Goal: Check status: Check status

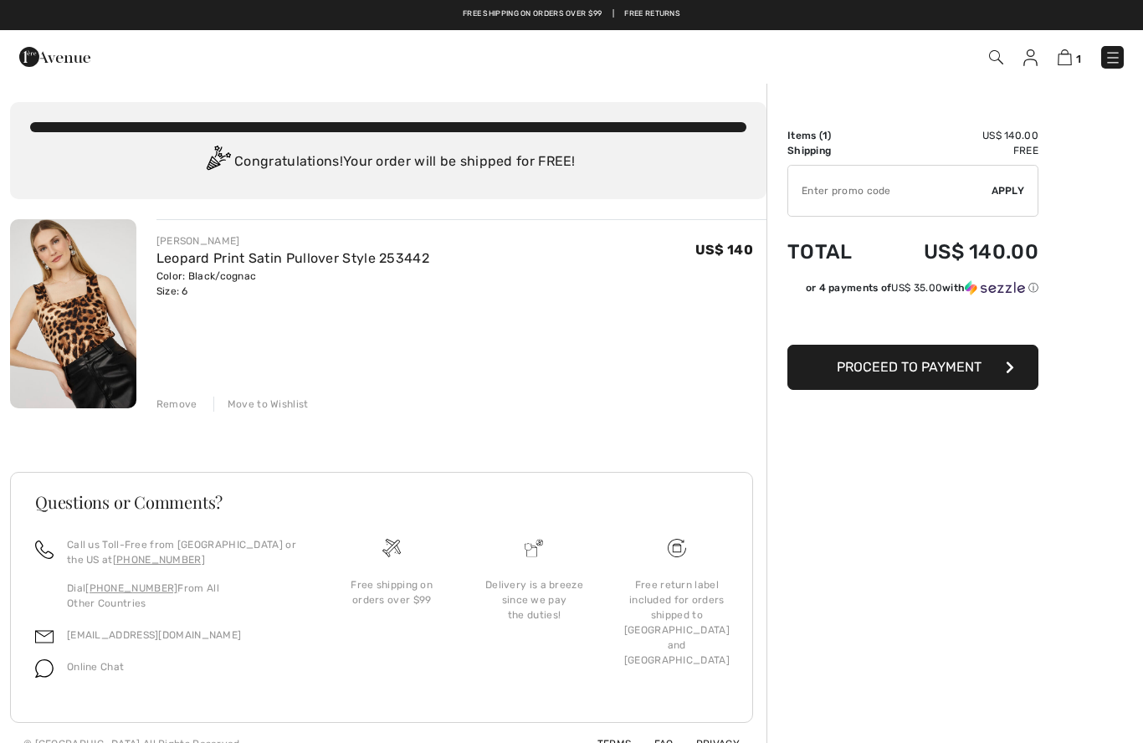
click at [993, 55] on img at bounding box center [996, 57] width 14 height 14
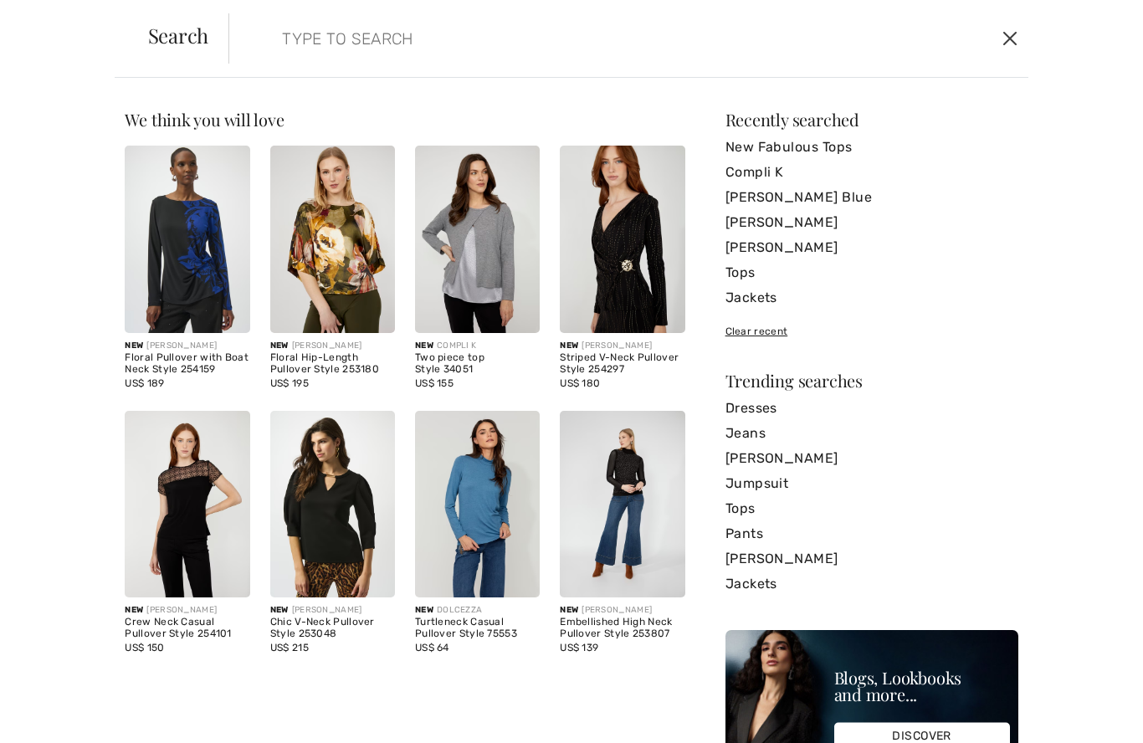
click at [1013, 37] on button "Close" at bounding box center [1009, 38] width 25 height 27
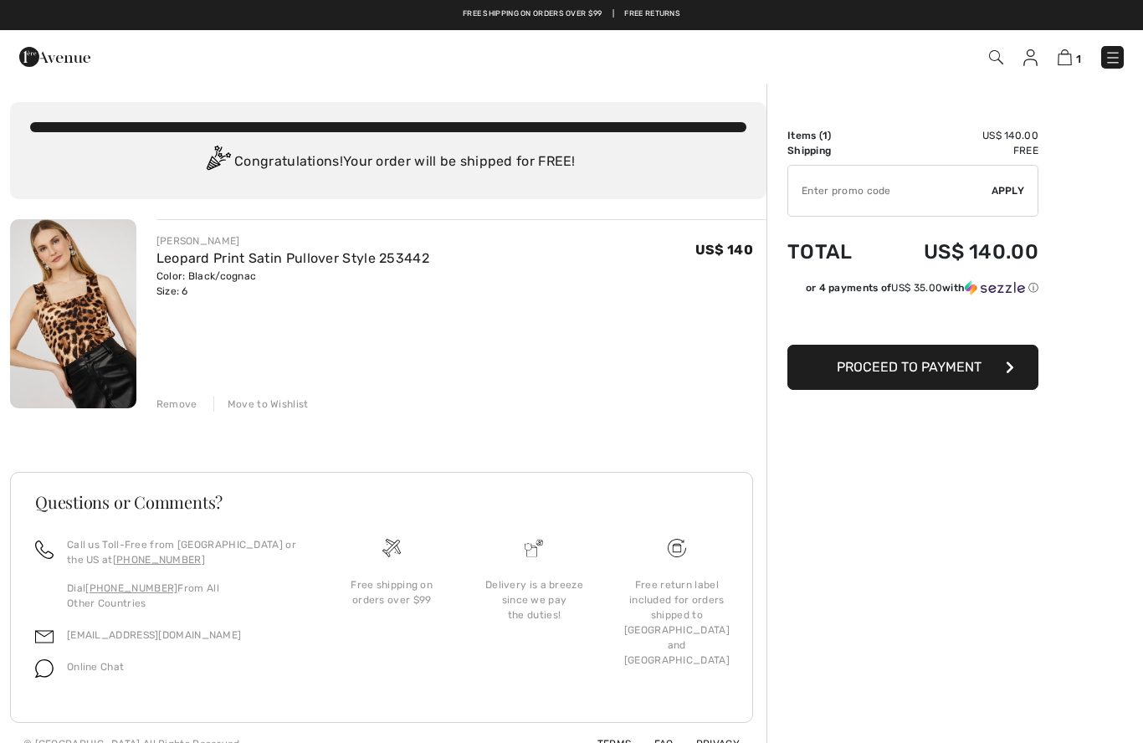
click at [1035, 55] on img at bounding box center [1030, 57] width 14 height 17
click at [1041, 42] on div "1 Checkout" at bounding box center [807, 57] width 659 height 34
click at [1030, 60] on img at bounding box center [1030, 57] width 14 height 17
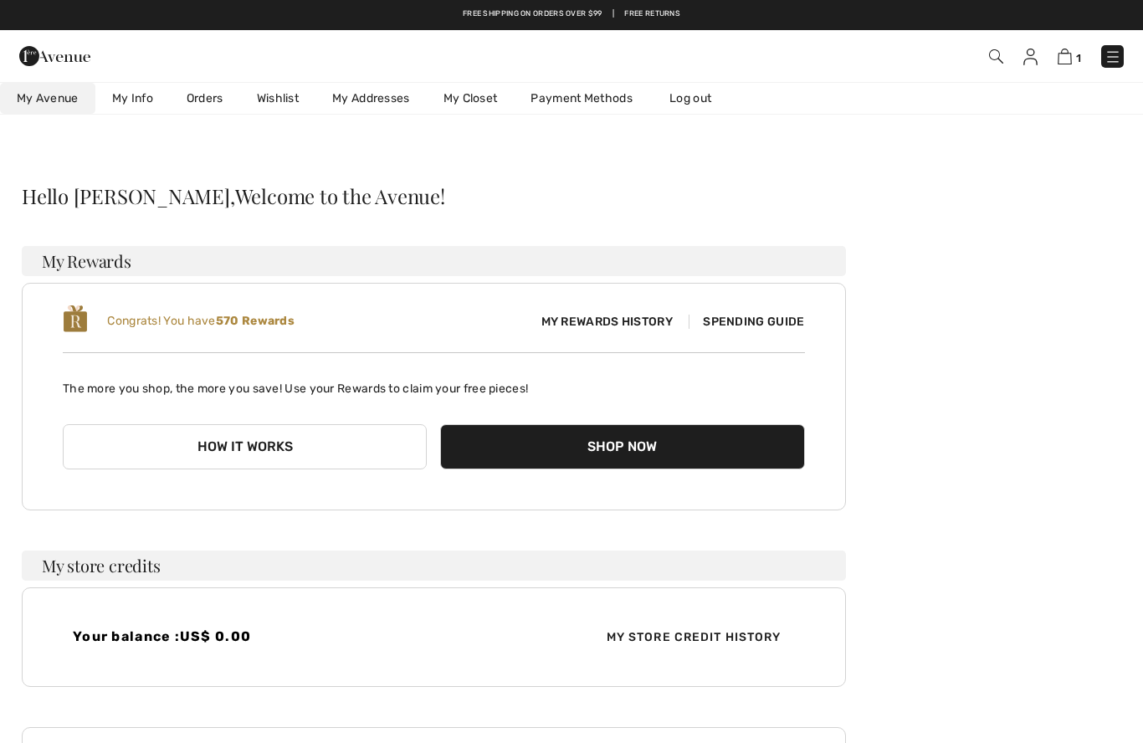
click at [192, 97] on link "Orders" at bounding box center [205, 98] width 70 height 31
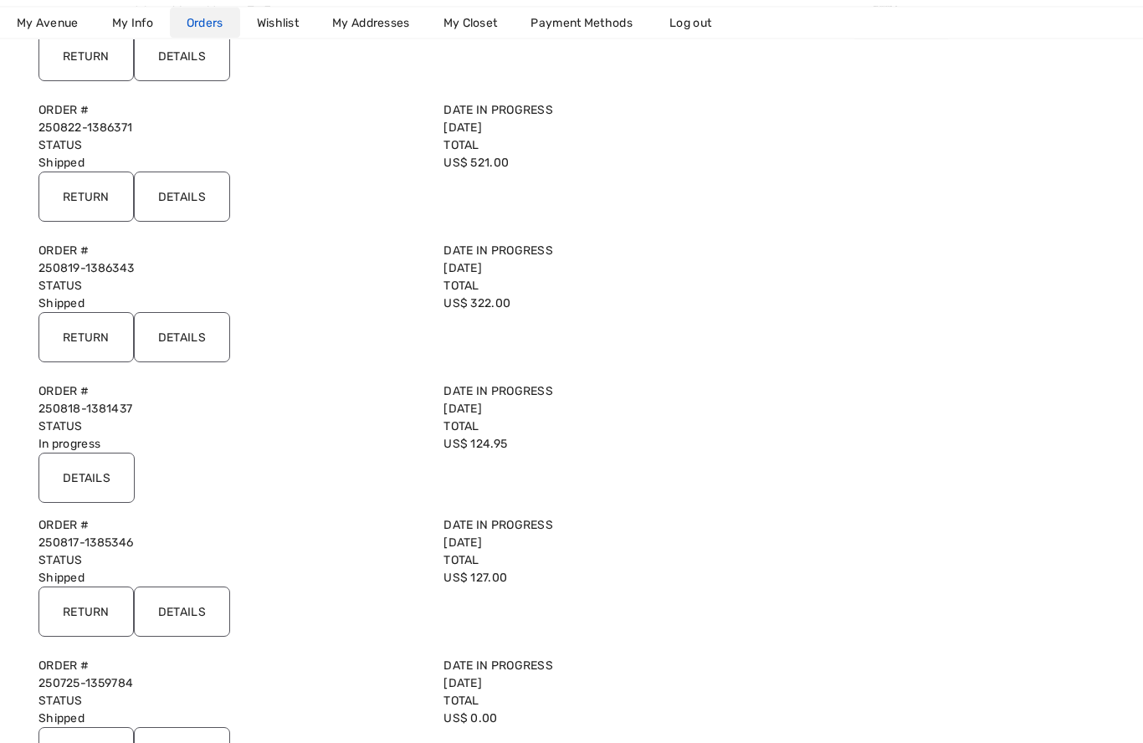
scroll to position [436, 0]
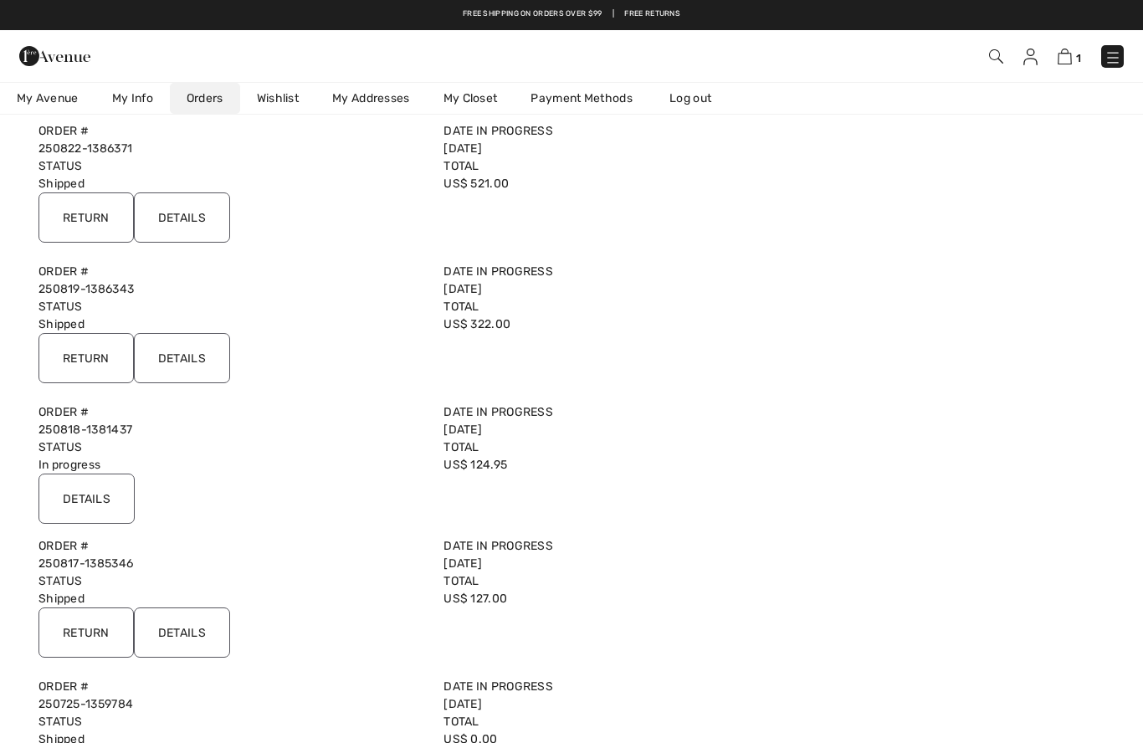
click at [115, 511] on input "Details" at bounding box center [86, 499] width 96 height 50
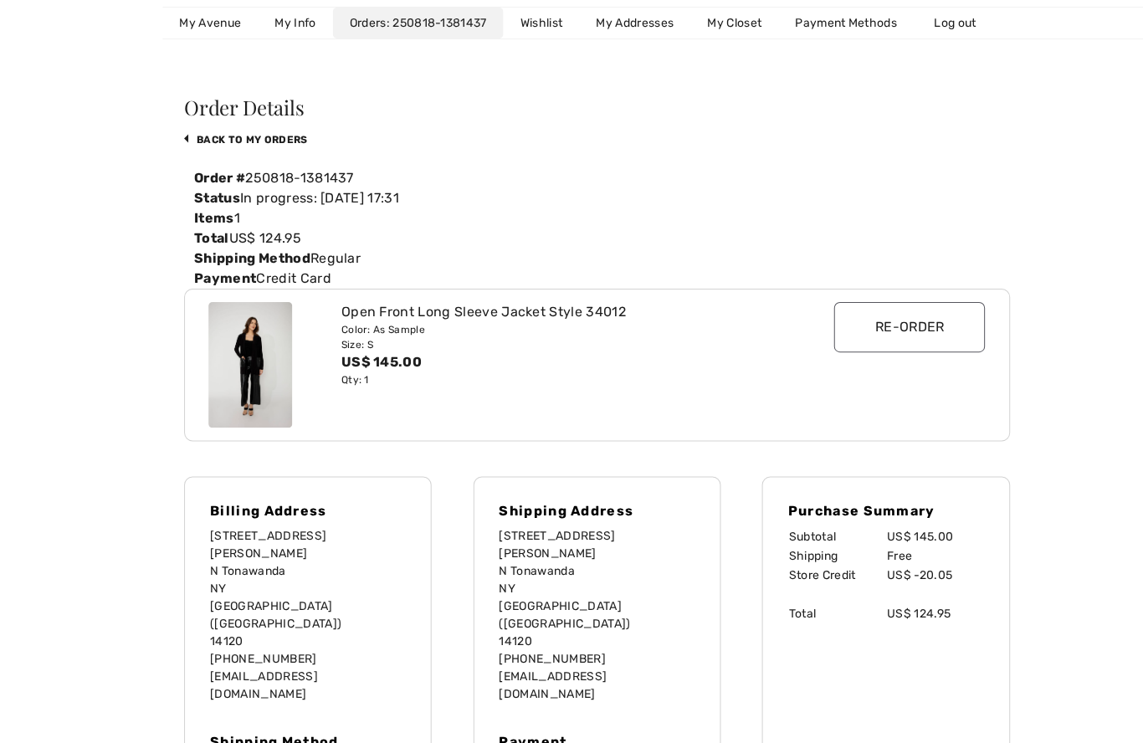
scroll to position [90, 0]
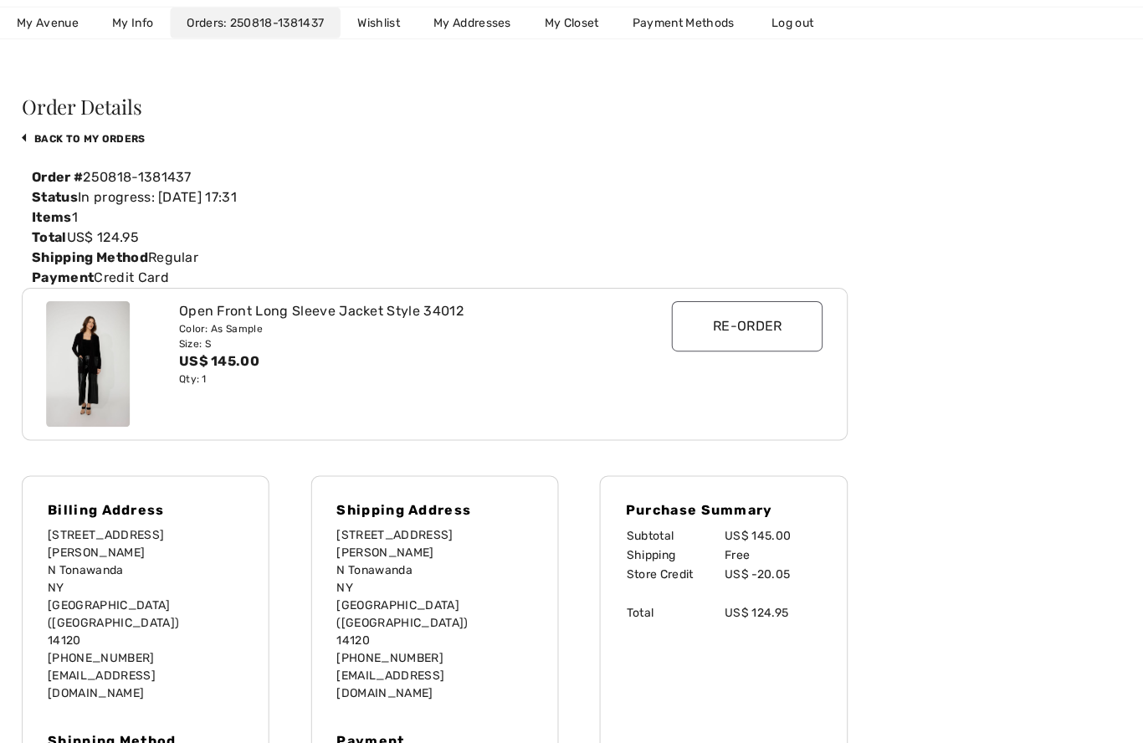
click at [546, 370] on div "US$ 145.00" at bounding box center [399, 361] width 443 height 20
click at [923, 189] on div "Order Details back to My Orders Order # 250818-1381437 Status In progress: [DAT…" at bounding box center [571, 612] width 1103 height 1038
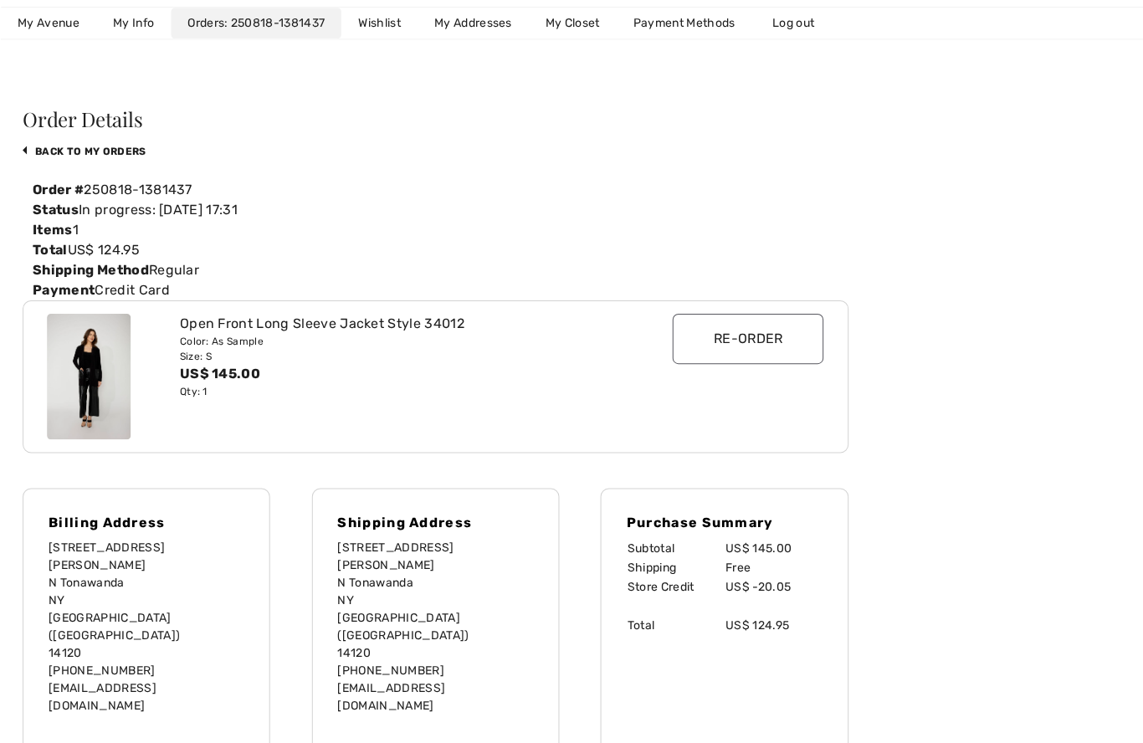
scroll to position [78, 0]
click at [110, 145] on link "back to My Orders" at bounding box center [83, 151] width 123 height 12
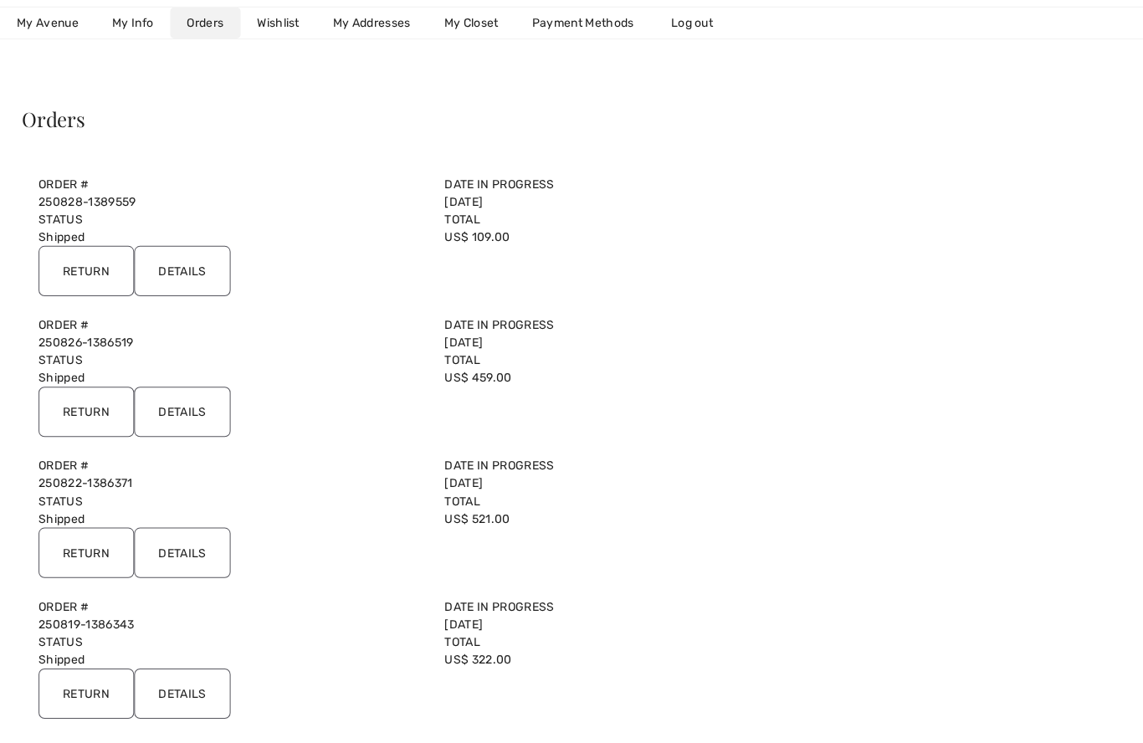
click at [209, 263] on input "Details" at bounding box center [182, 270] width 96 height 50
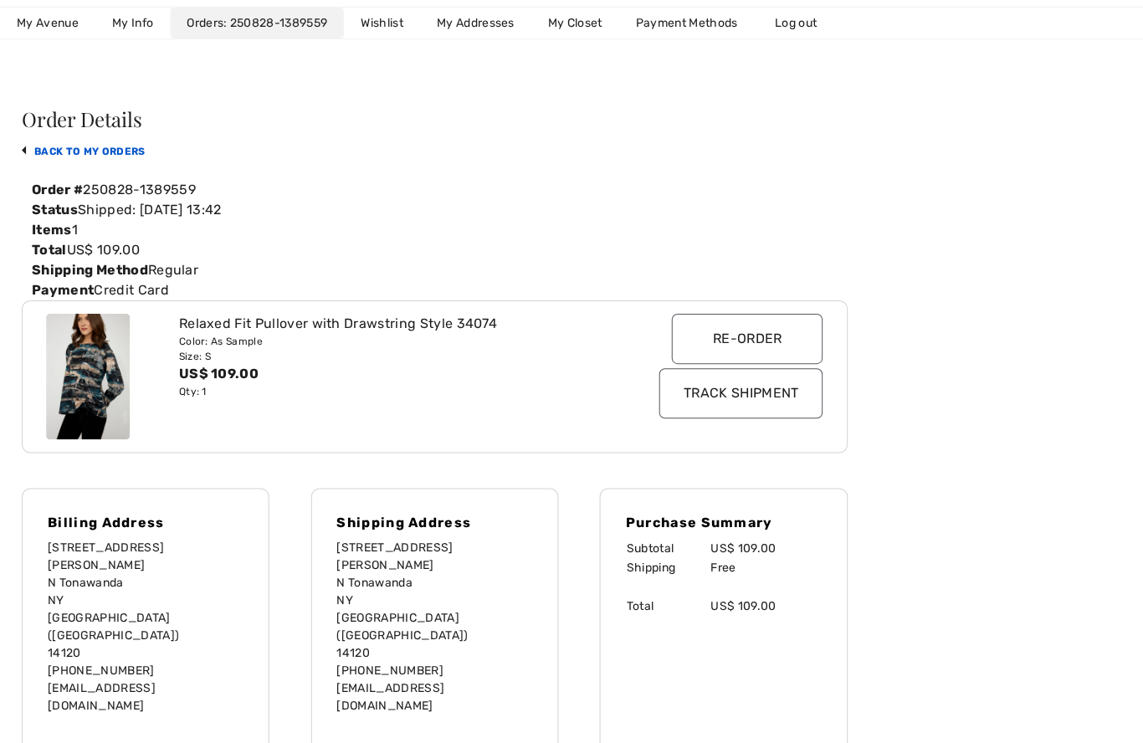
click at [125, 147] on link "back to My Orders" at bounding box center [83, 151] width 123 height 12
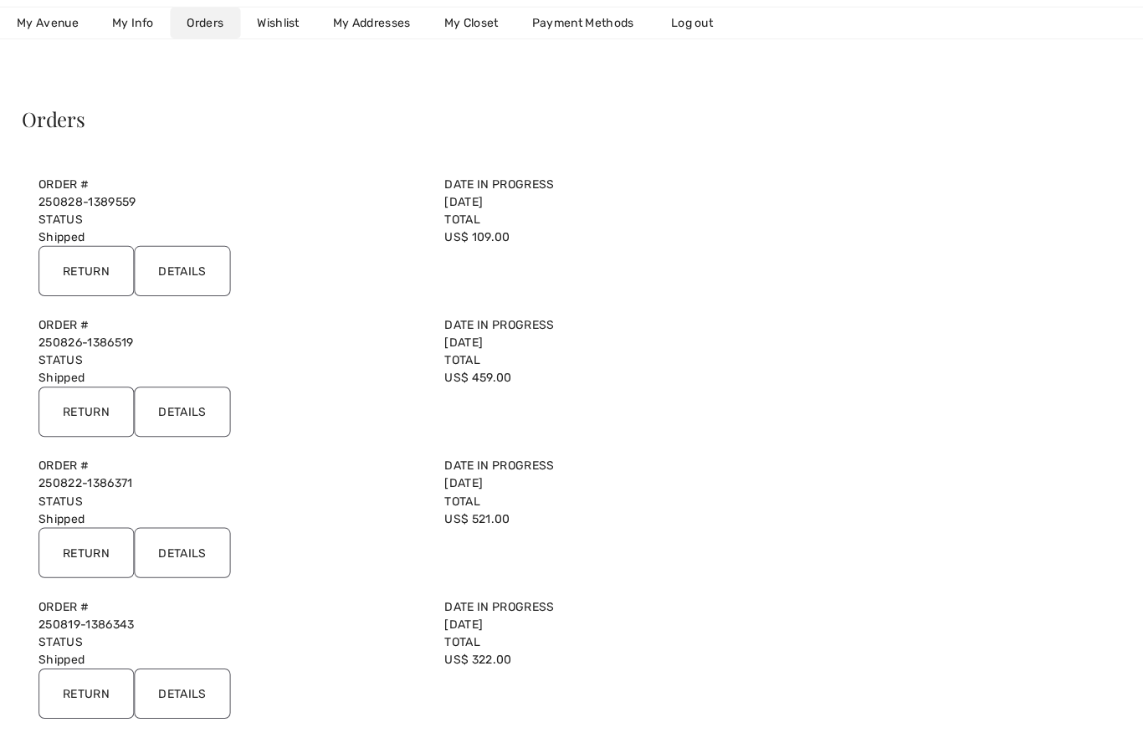
click at [210, 413] on input "Details" at bounding box center [182, 411] width 96 height 50
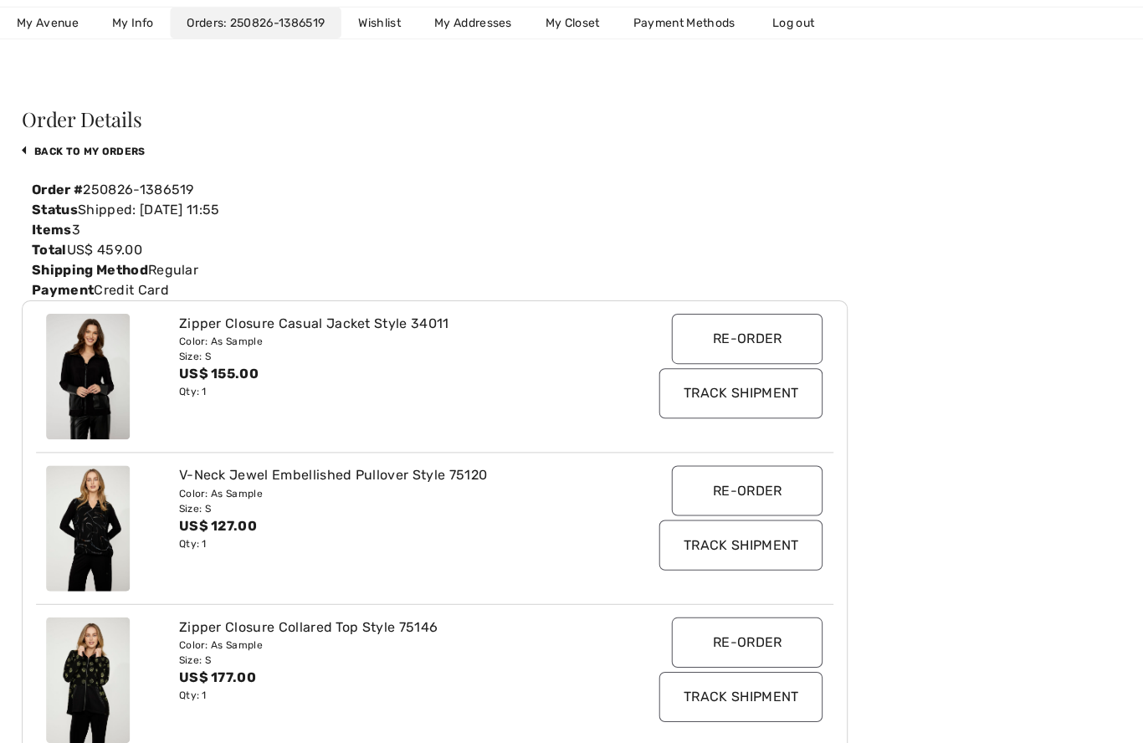
click at [117, 140] on div "Order Details back to My Orders Order # 250826-1386519 Status Shipped: [DATE] 1…" at bounding box center [434, 618] width 824 height 1020
click at [131, 145] on link "back to My Orders" at bounding box center [83, 151] width 123 height 12
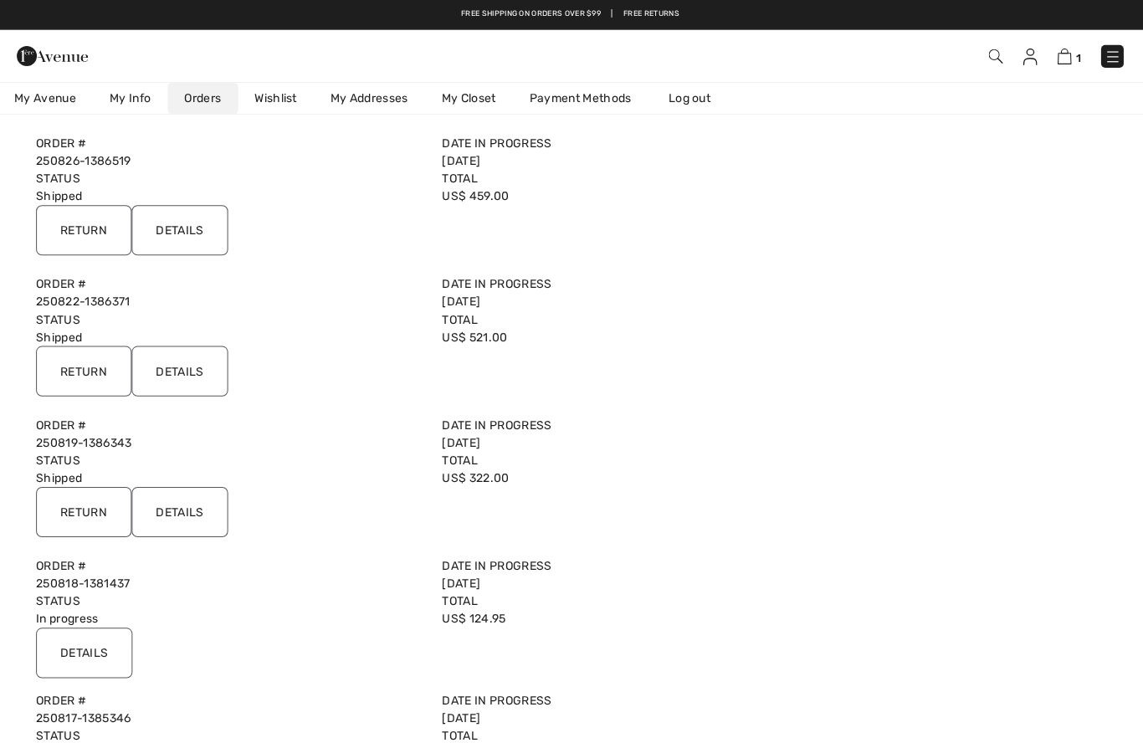
click at [195, 516] on input "Details" at bounding box center [182, 511] width 96 height 50
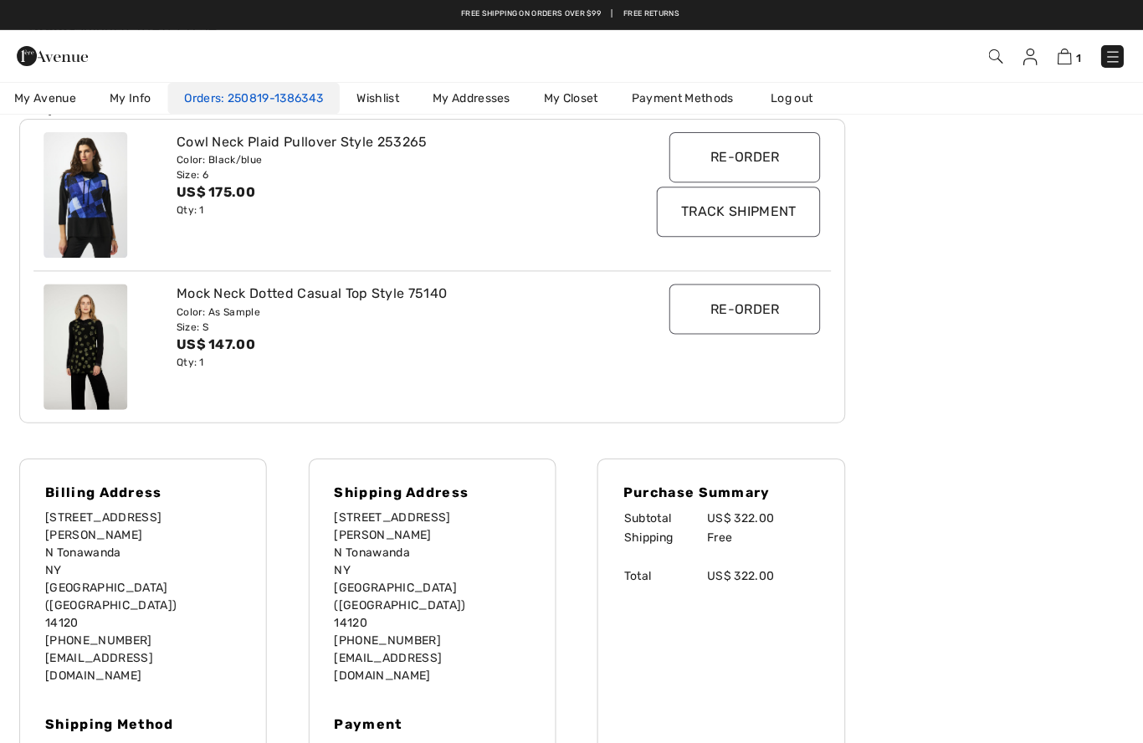
click at [260, 97] on link "250819-1386343" at bounding box center [274, 98] width 102 height 14
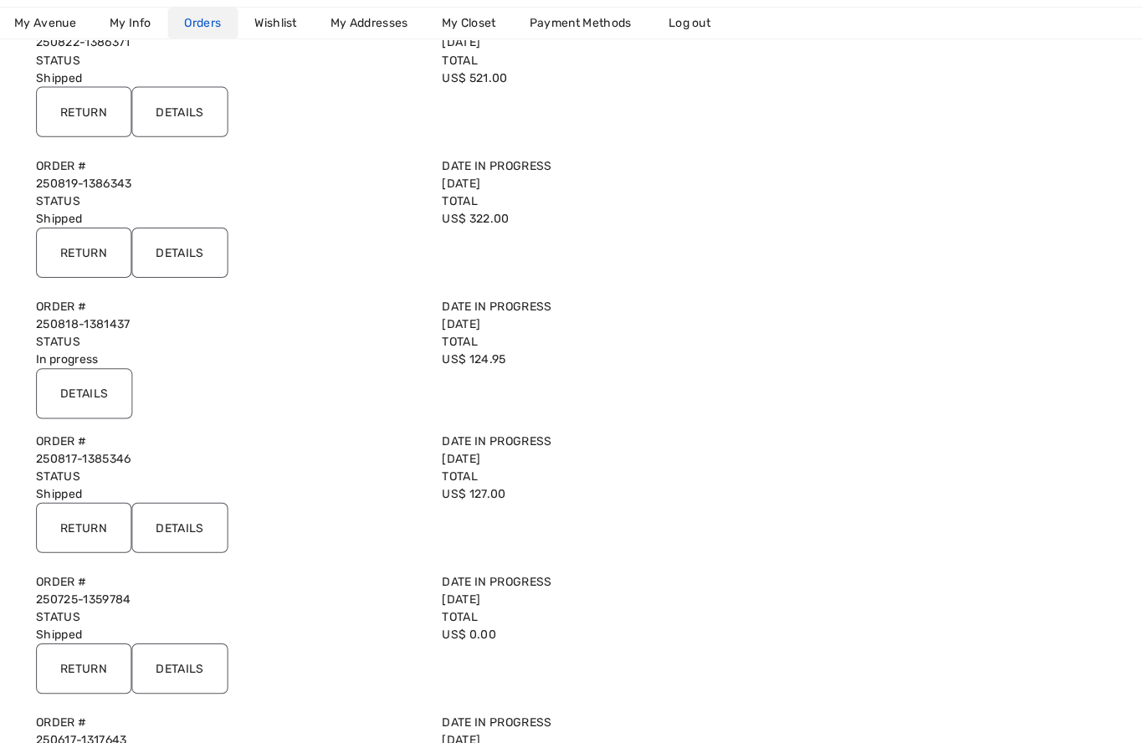
scroll to position [525, 0]
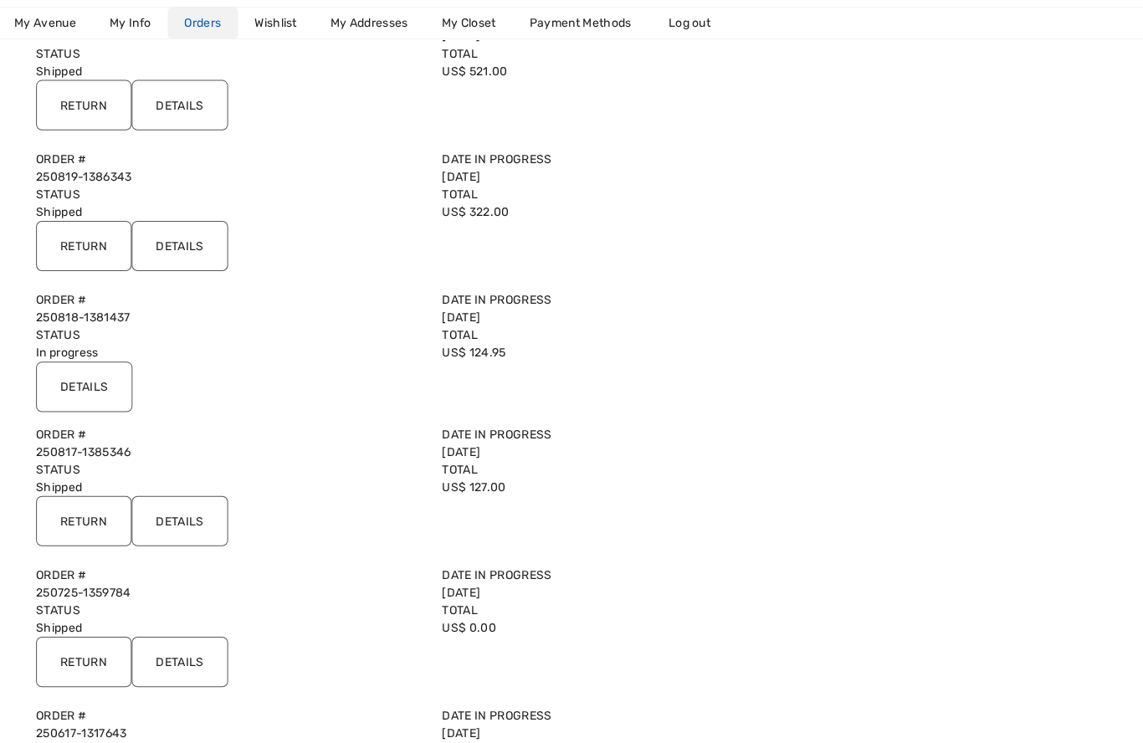
click at [204, 520] on input "Details" at bounding box center [182, 519] width 96 height 50
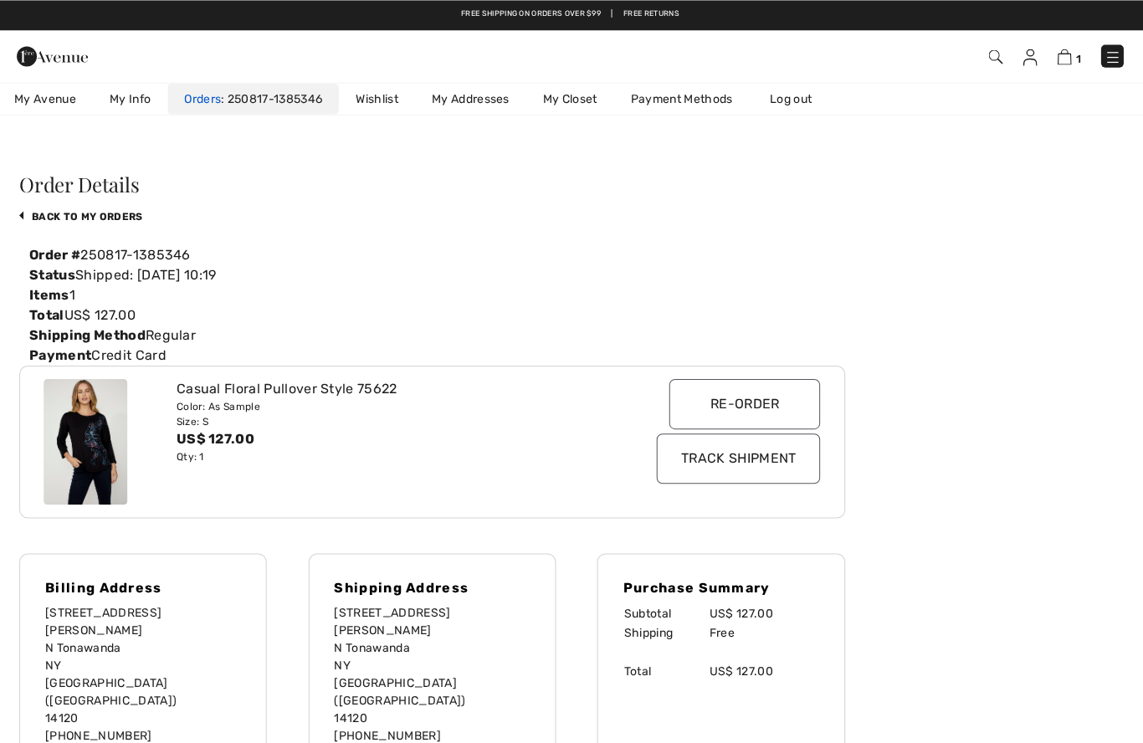
scroll to position [11, 0]
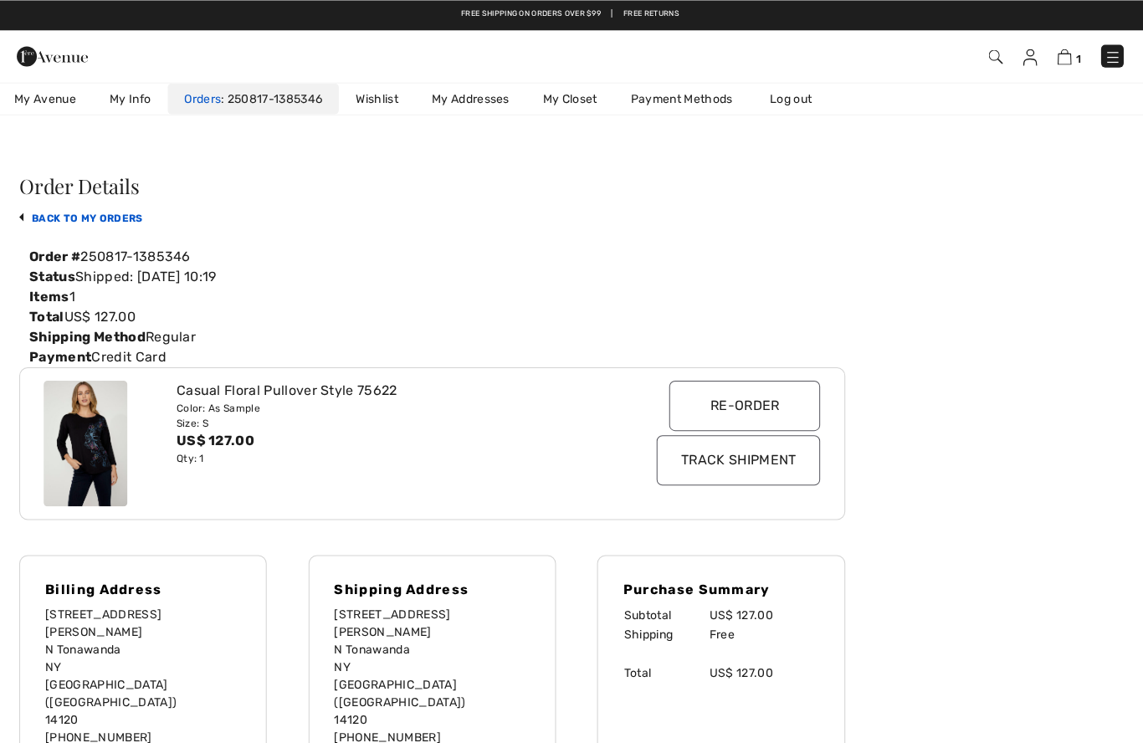
click at [130, 220] on link "back to My Orders" at bounding box center [83, 218] width 123 height 12
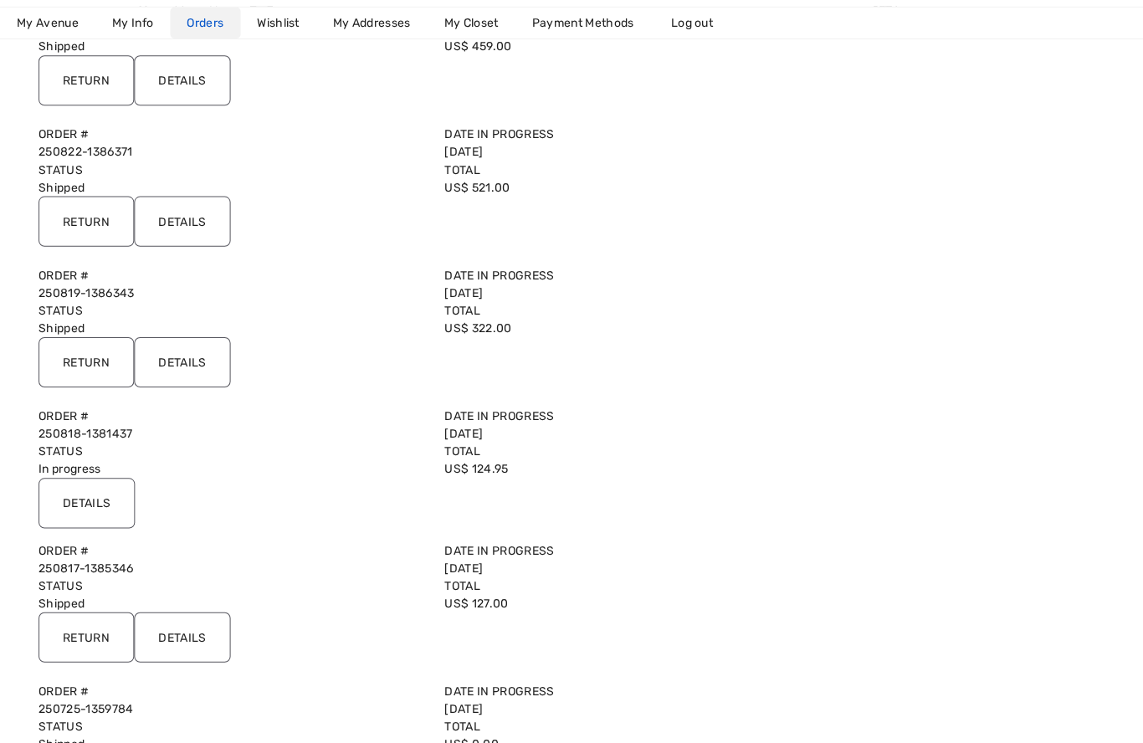
scroll to position [410, 0]
click at [103, 509] on input "Details" at bounding box center [86, 500] width 96 height 50
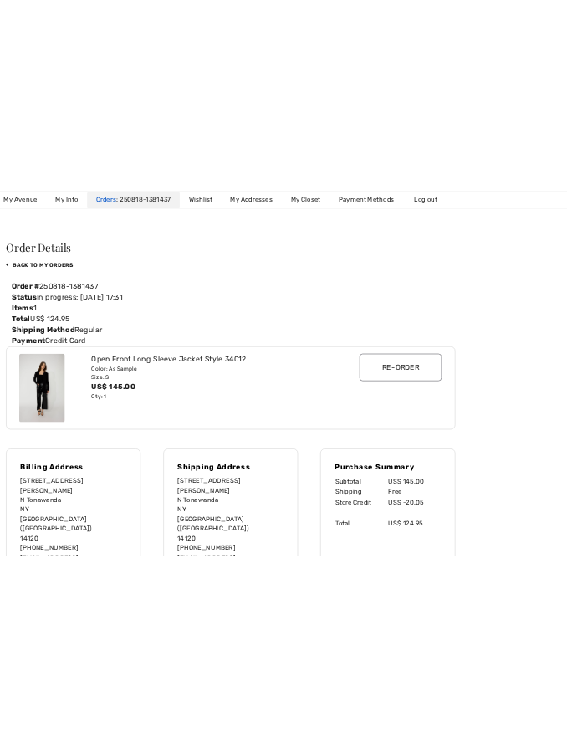
scroll to position [84, 0]
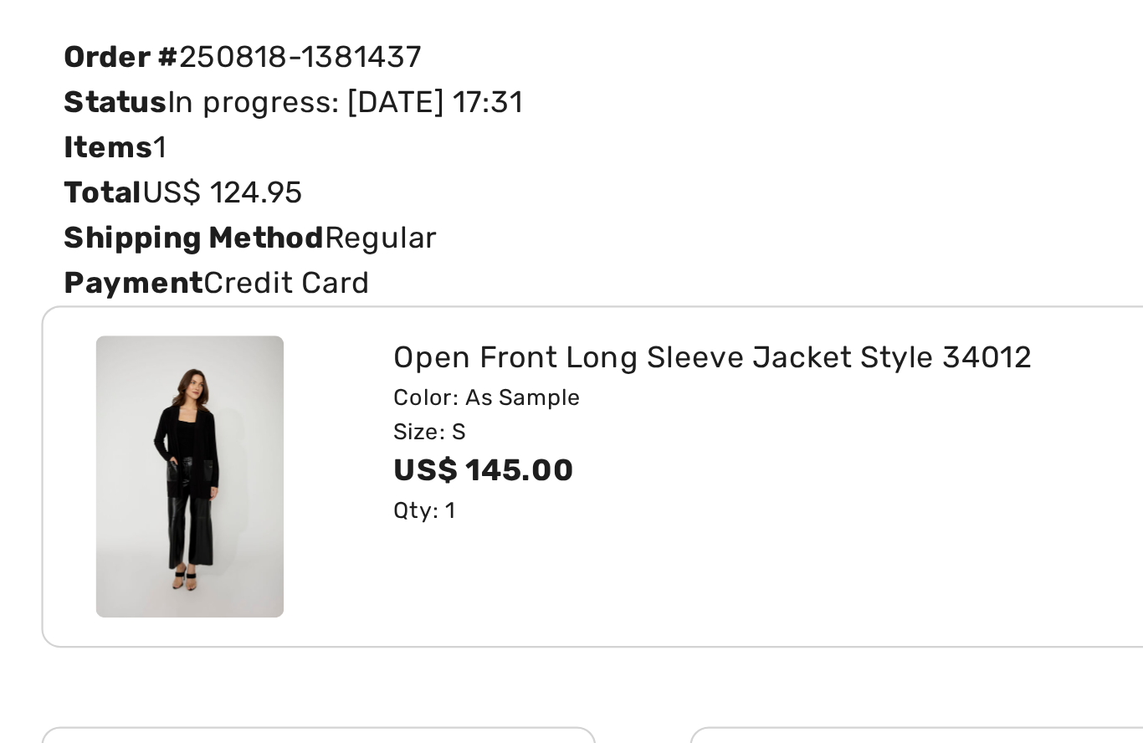
click at [108, 306] on img at bounding box center [88, 368] width 84 height 125
click at [98, 306] on img at bounding box center [88, 368] width 84 height 125
